Goal: Task Accomplishment & Management: Use online tool/utility

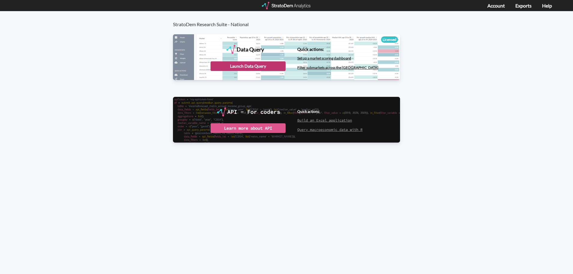
click at [216, 65] on div "Launch Data Query" at bounding box center [248, 66] width 75 height 10
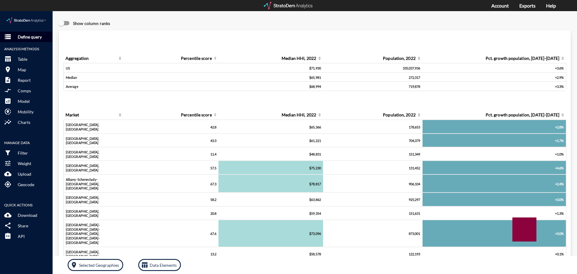
click p "Define query"
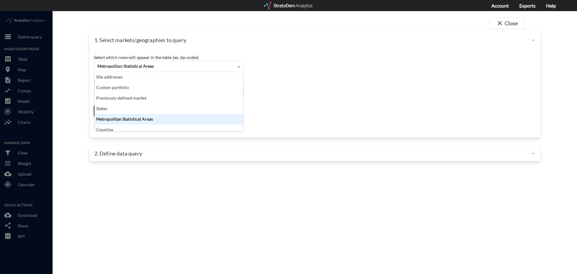
click span
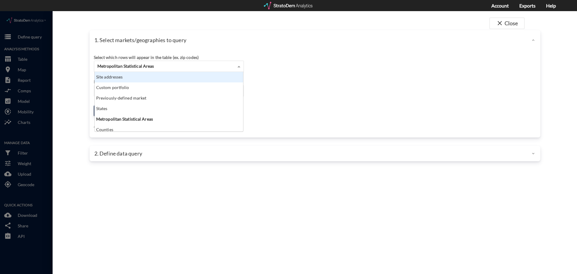
click div "Site addresses"
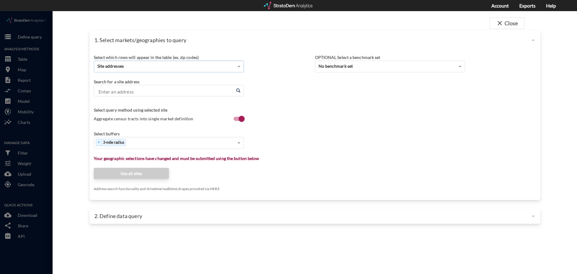
click input "Enter an address"
paste input "1100 Oakland Rd NW, Lawrenceville, GA 30044"
type input "1100 Oakland Rd NW, Lawrenceville, GA 30044"
click div "Search for a site address Enter an address Enter an address Select query method…"
click input "Enter an address"
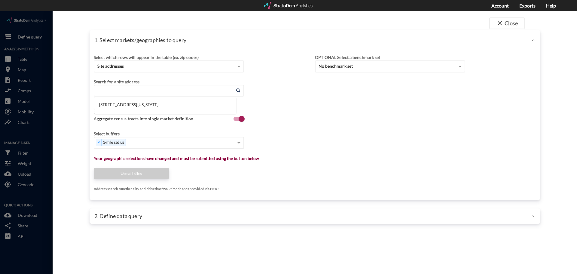
paste input "1100 Oakland Rd NW, Lawrenceville, GA 30044"
click li "1100 Oakland Rd NW, Lawrenceville, Georgia"
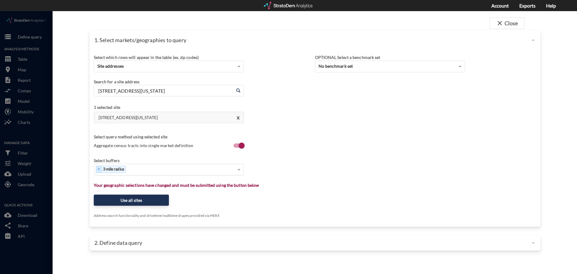
type input "1100 Oakland Rd NW, Lawrenceville, Georgia"
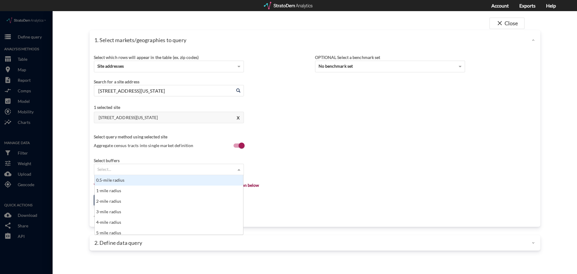
click div "Select..."
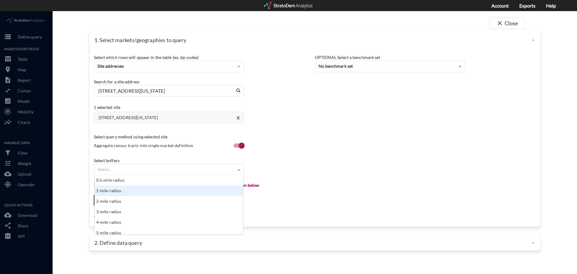
click div "1-mile radius"
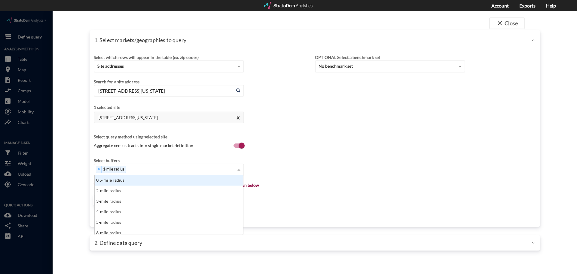
click div "× 1-mile radius"
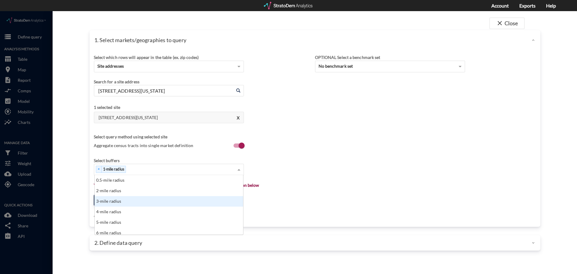
click div "3-mile radius"
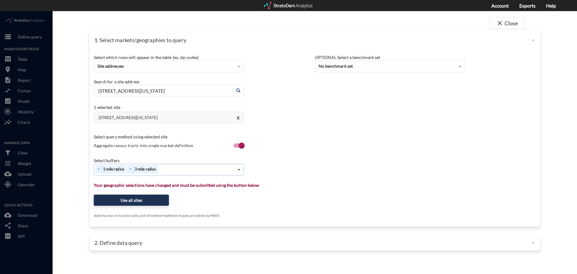
click span
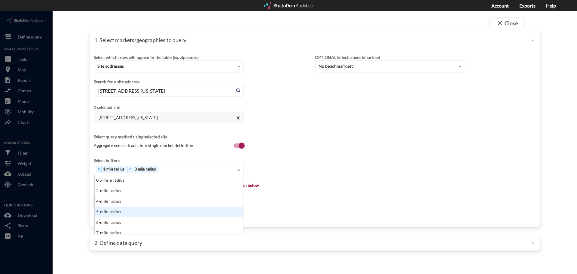
click div "5-mile radius"
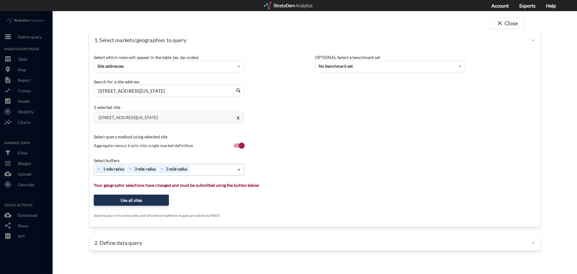
click span
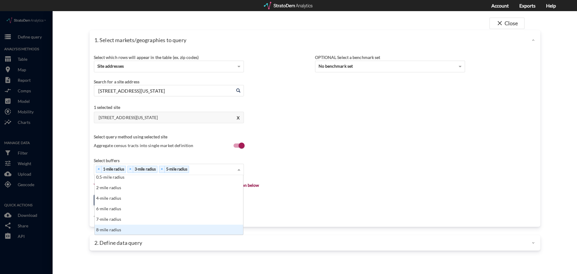
scroll to position [33, 0]
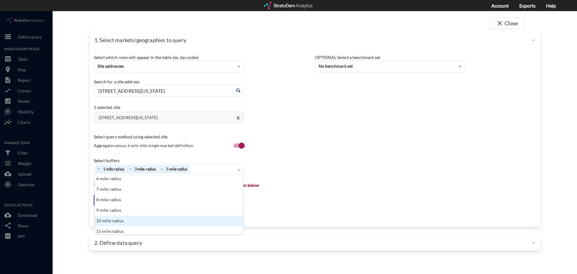
click div "10-mile radius"
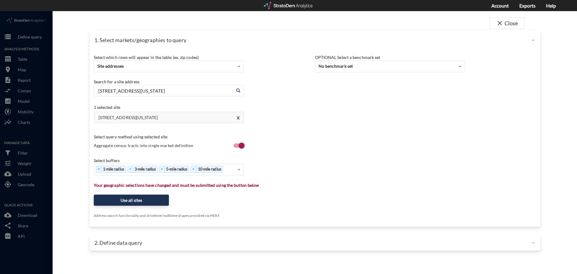
click div "Search for a site address Enter an address 1100 Oakland Rd NW, Lawrenceville, G…"
click button "Use all sites"
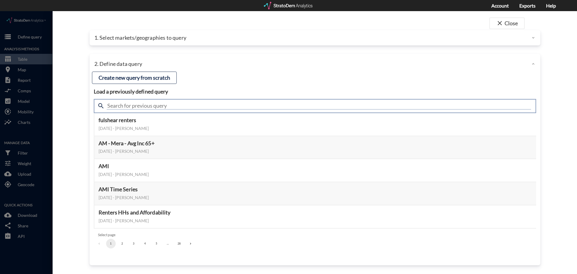
drag, startPoint x: 113, startPoint y: 94, endPoint x: 124, endPoint y: 95, distance: 11.2
click input "text"
type input "active adult"
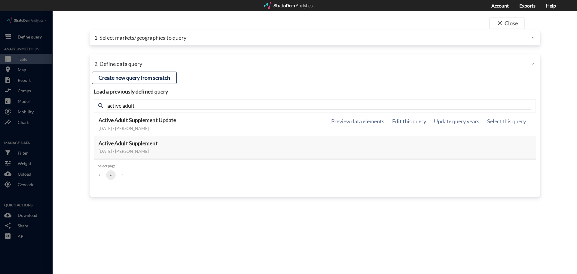
click div "January 15, 2025 - Lucas Wratschko"
click button "Select this query"
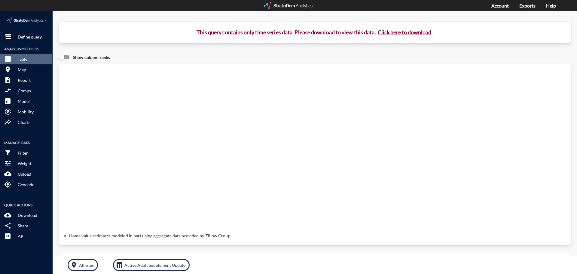
click button "Click here to download"
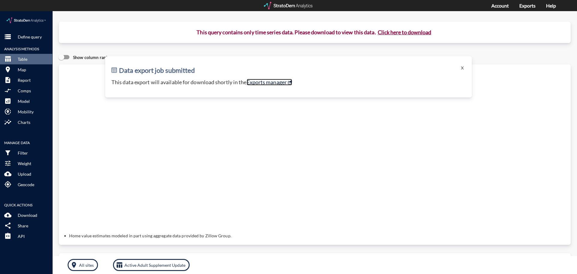
click link "Exports manager"
click p "Define query"
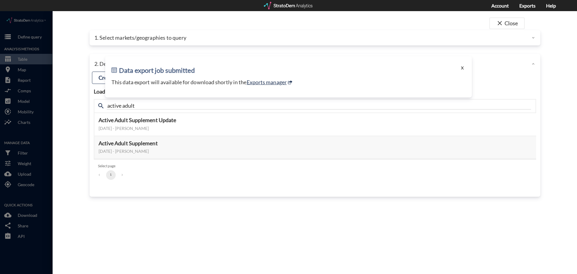
click button "X"
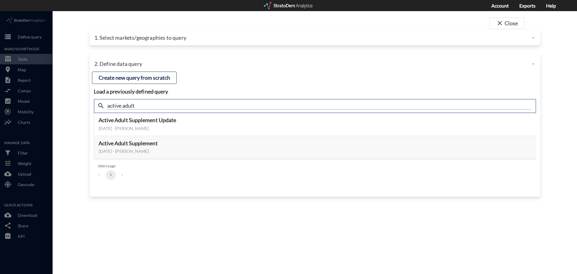
drag, startPoint x: 250, startPoint y: 91, endPoint x: 54, endPoint y: 86, distance: 196.6
click div "close Close 1. Select markets/geographies to query Select which rows will appea…"
type input "housing demand"
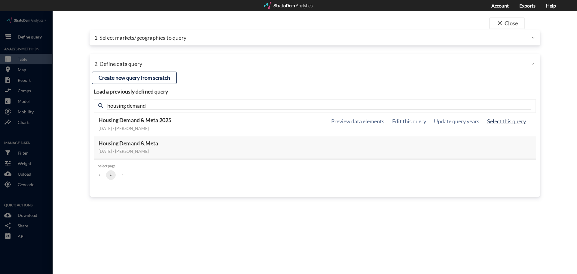
click button "Select this query"
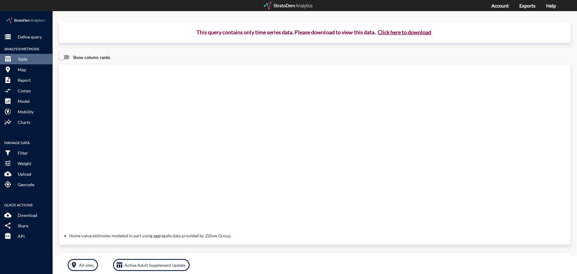
click button "Click here to download"
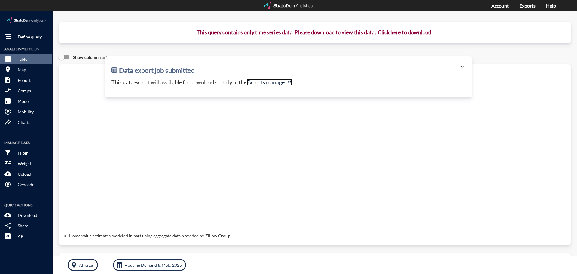
click link "Exports manager"
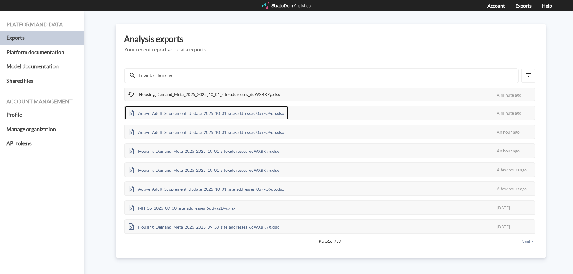
click at [275, 114] on div "Active_Adult_Supplement_Update_2025_10_01_site-addresses_0qkkO9qb.xlsx" at bounding box center [207, 113] width 164 height 14
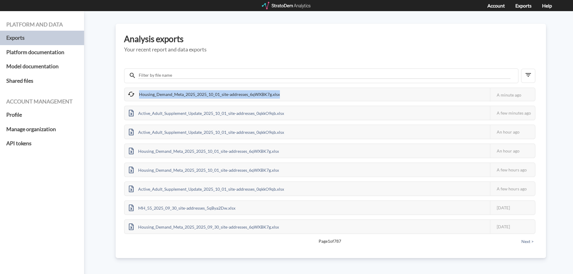
drag, startPoint x: 282, startPoint y: 96, endPoint x: 129, endPoint y: 95, distance: 152.9
click at [129, 95] on div "Housing_Demand_Meta_2025_2025_10_01_site-addresses_6qWXBK7g.xlsx" at bounding box center [205, 94] width 160 height 13
copy div "Housing_Demand_Meta_2025_2025_10_01_site-addresses_6qWXBK7g.xlsx"
